Goal: Task Accomplishment & Management: Complete application form

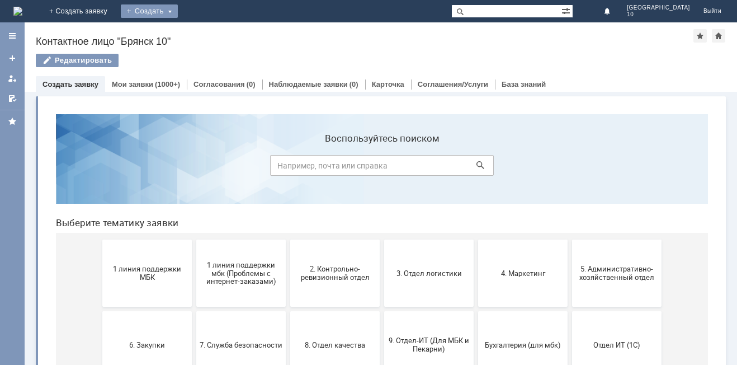
click at [178, 12] on div "Создать" at bounding box center [149, 10] width 57 height 13
click at [208, 30] on link "Заявка" at bounding box center [165, 33] width 85 height 13
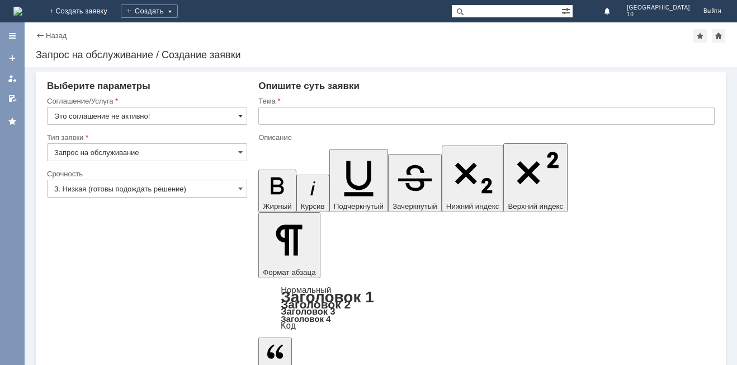
click at [239, 115] on span at bounding box center [240, 115] width 4 height 9
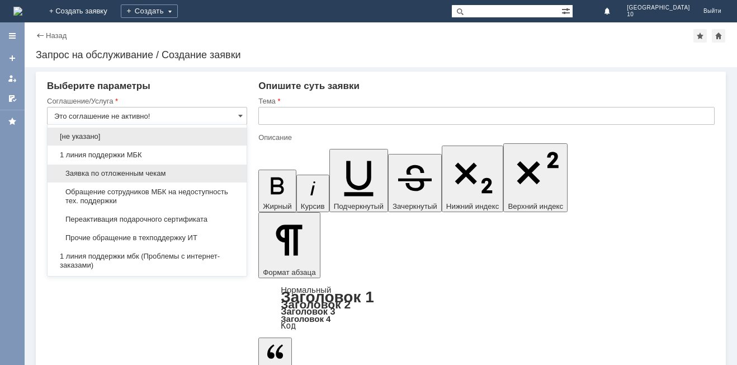
click at [128, 169] on span "Заявка по отложенным чекам" at bounding box center [147, 173] width 186 height 9
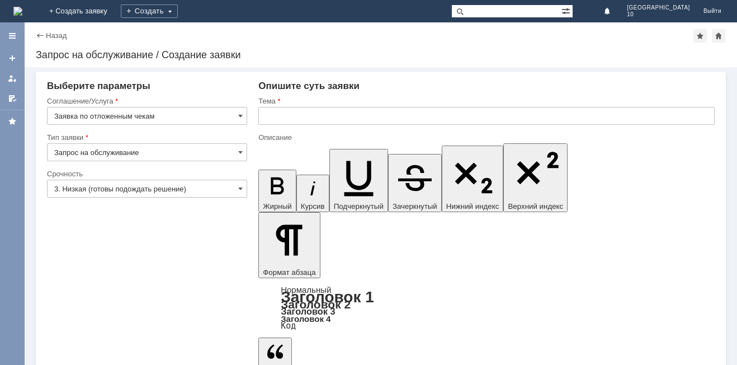
type input "Заявка по отложенным чекам"
click at [237, 186] on input "3. Низкая (готовы подождать решение)" at bounding box center [147, 189] width 200 height 18
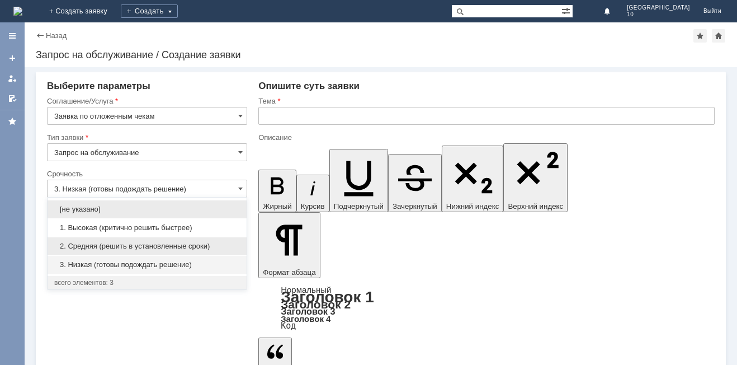
click at [139, 244] on span "2. Средняя (решить в установленные сроки)" at bounding box center [147, 246] width 186 height 9
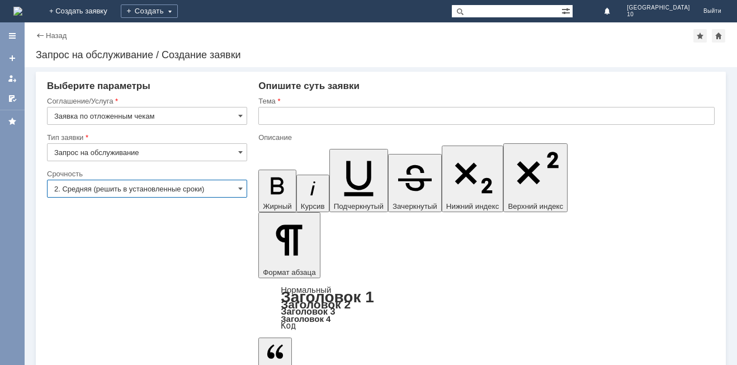
type input "2. Средняя (решить в установленные сроки)"
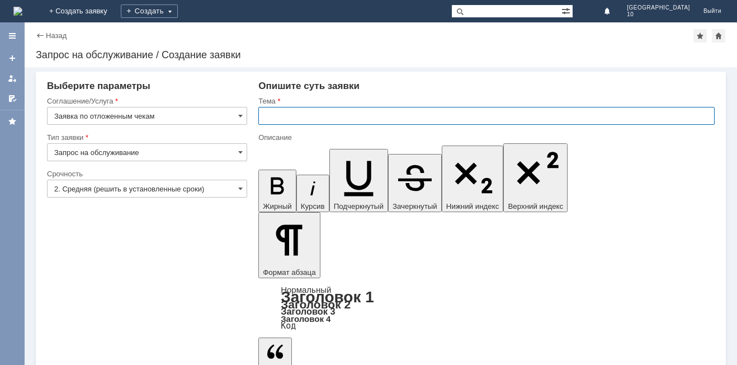
click at [335, 110] on input "text" at bounding box center [486, 116] width 456 height 18
type input "Отложенный чек Брянск 10"
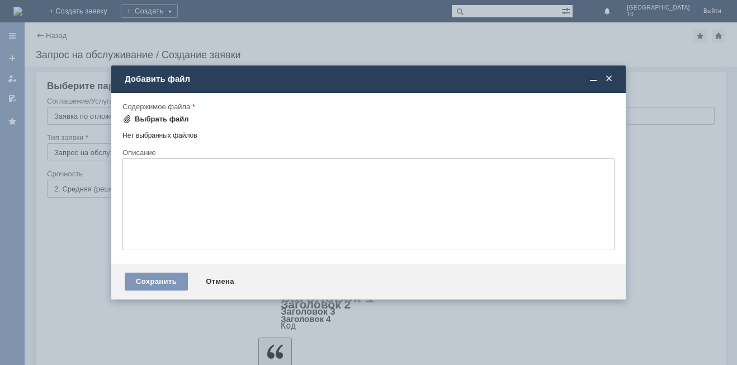
click at [171, 117] on div "Выбрать файл" at bounding box center [162, 119] width 54 height 9
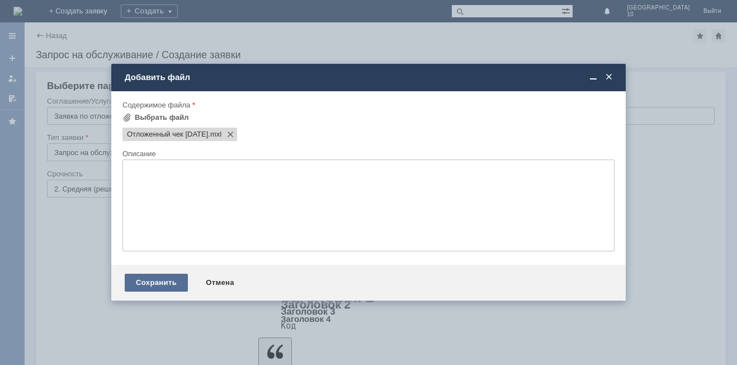
click at [169, 287] on div "Сохранить" at bounding box center [156, 283] width 63 height 18
